Goal: Navigation & Orientation: Find specific page/section

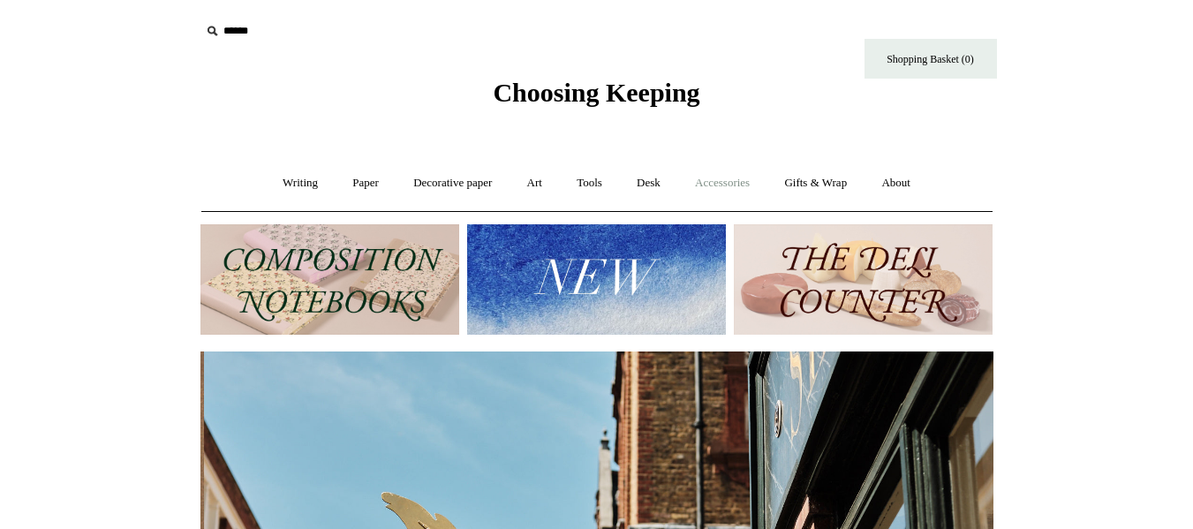
click at [737, 185] on link "Accessories +" at bounding box center [722, 183] width 87 height 47
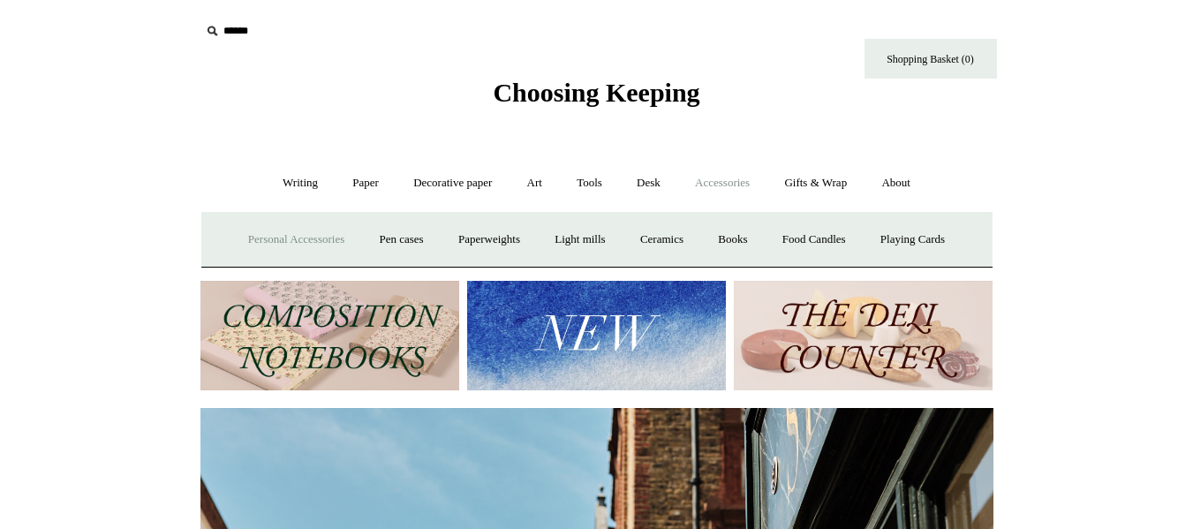
scroll to position [0, 793]
click at [291, 241] on link "Personal Accessories +" at bounding box center [296, 239] width 128 height 47
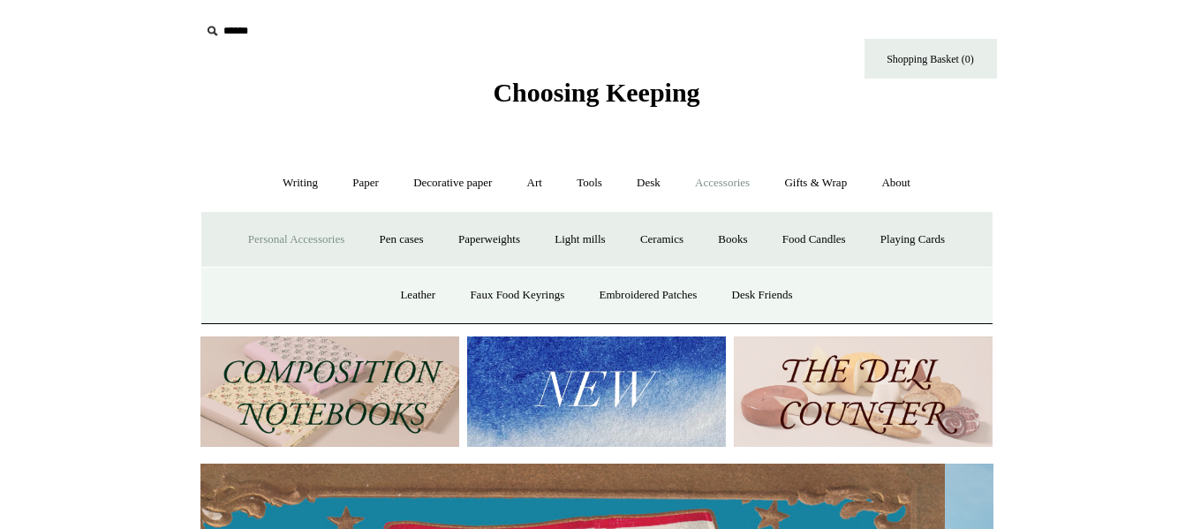
scroll to position [0, 0]
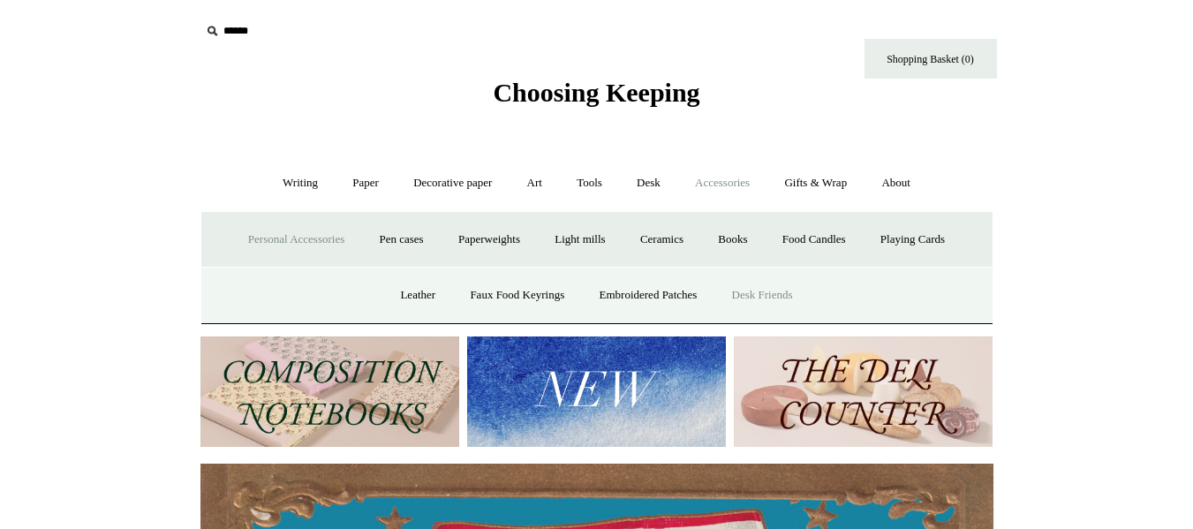
click at [758, 298] on link "Desk Friends" at bounding box center [762, 295] width 93 height 47
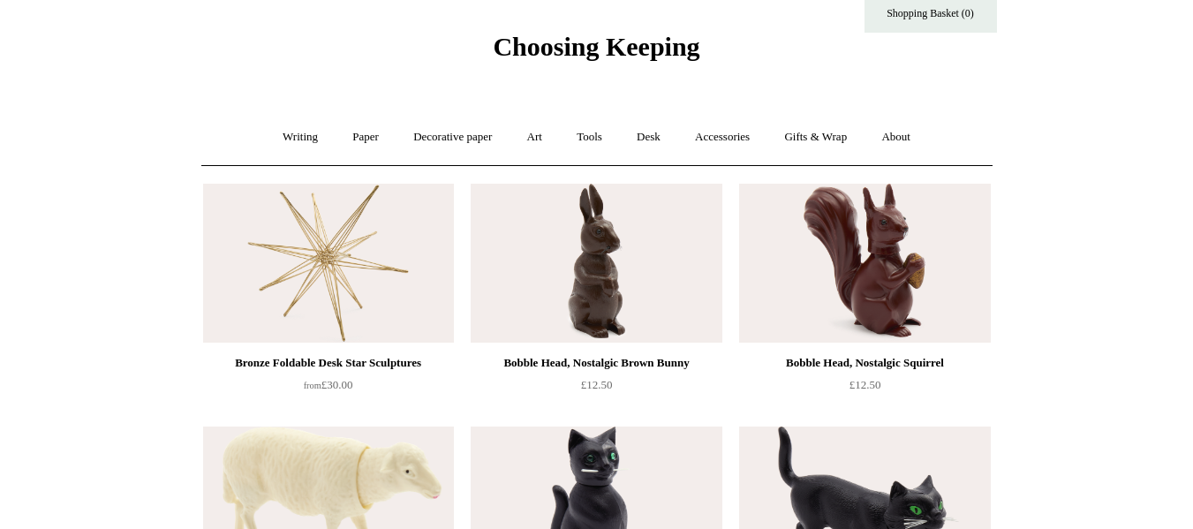
scroll to position [52, 0]
